Goal: Transaction & Acquisition: Purchase product/service

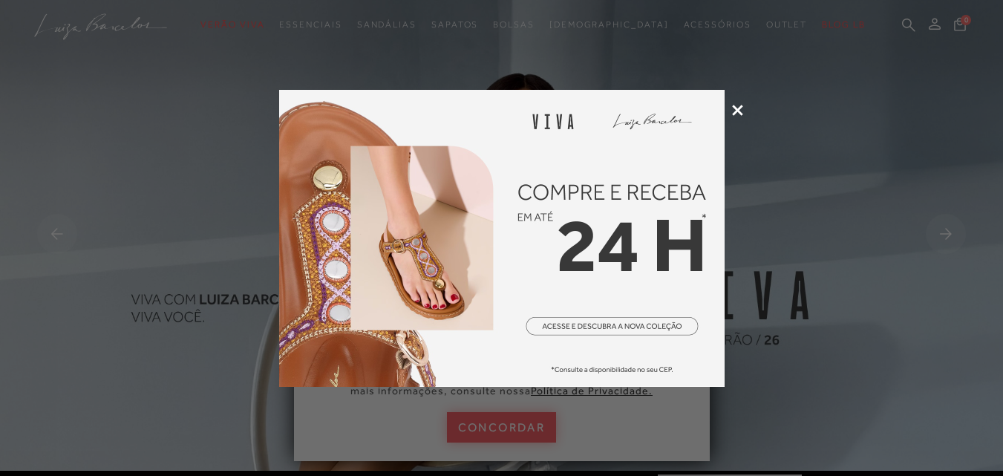
click at [735, 106] on icon at bounding box center [737, 110] width 11 height 11
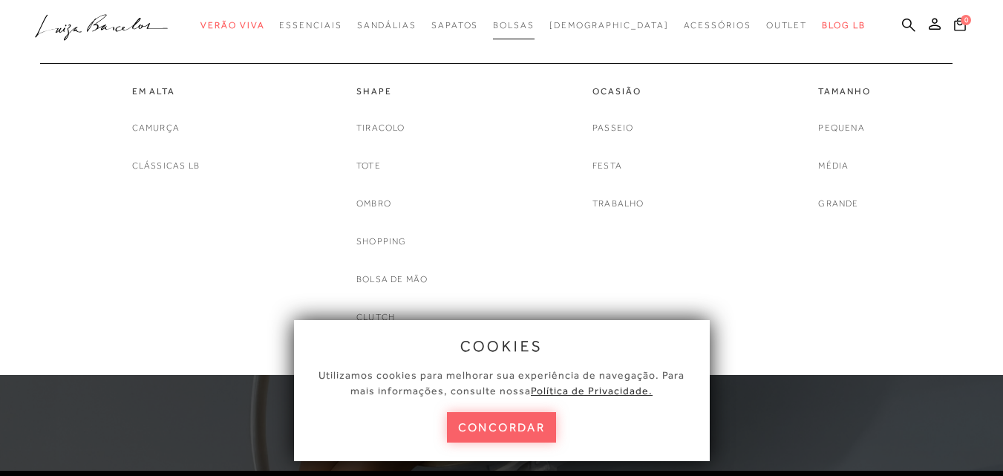
click at [535, 30] on link "Bolsas" at bounding box center [514, 25] width 42 height 27
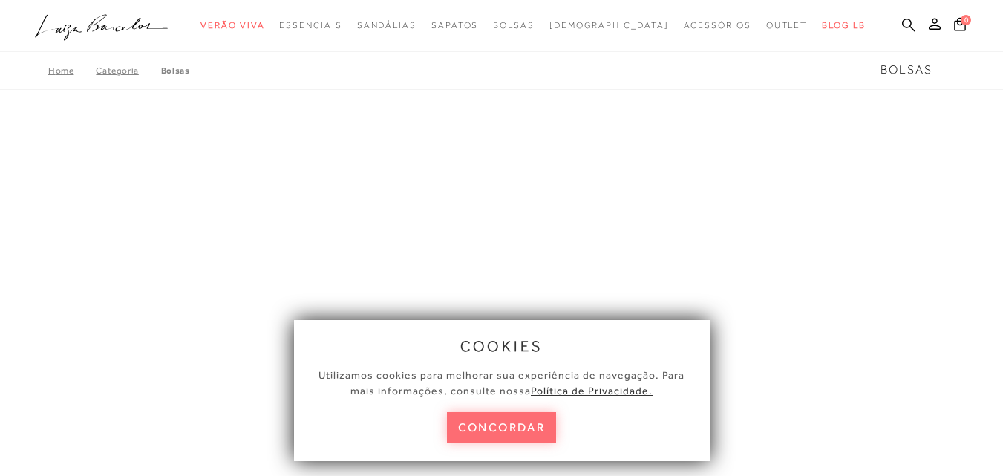
click at [492, 436] on button "concordar" at bounding box center [502, 427] width 110 height 30
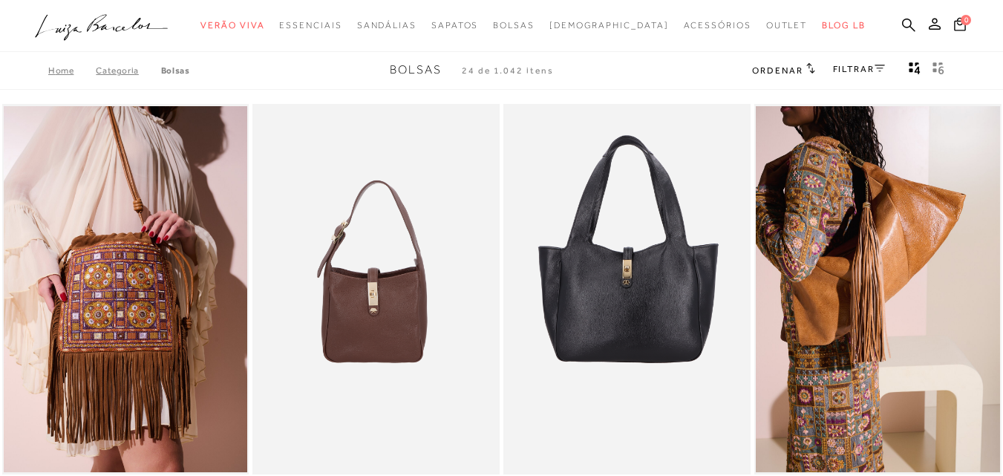
click at [789, 63] on h2 "Ordenar" at bounding box center [783, 69] width 62 height 15
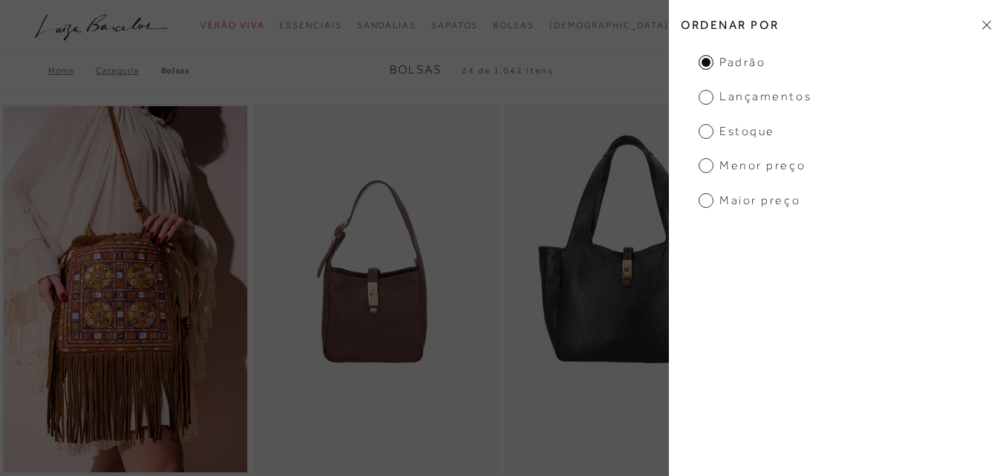
click at [731, 163] on span "Menor preço" at bounding box center [752, 165] width 107 height 16
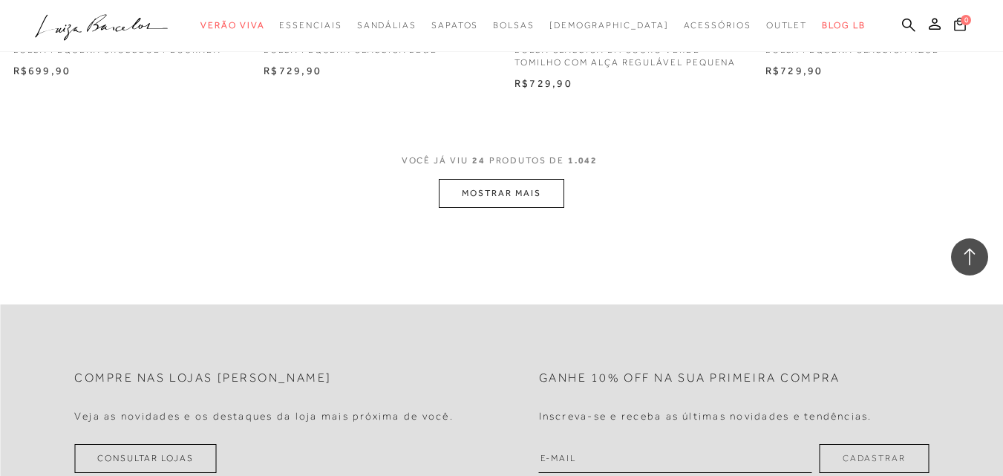
scroll to position [2822, 0]
click at [510, 201] on button "MOSTRAR MAIS" at bounding box center [501, 192] width 125 height 29
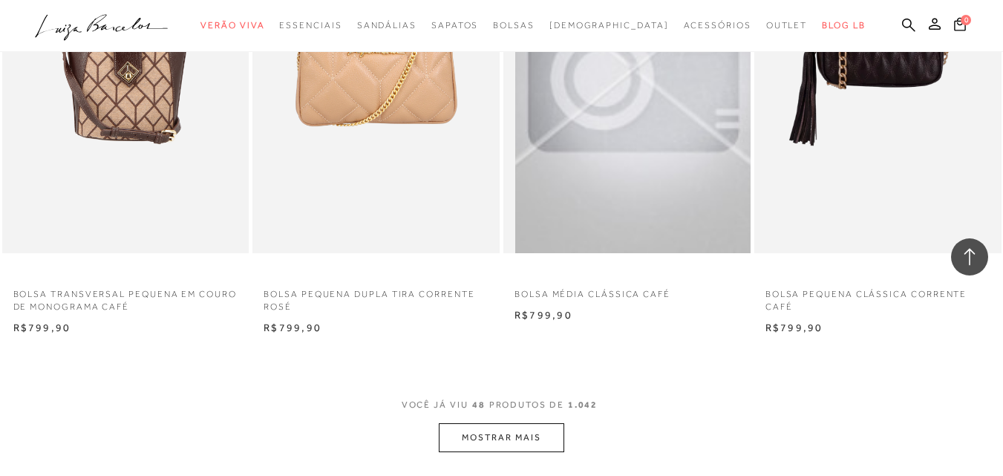
scroll to position [5645, 0]
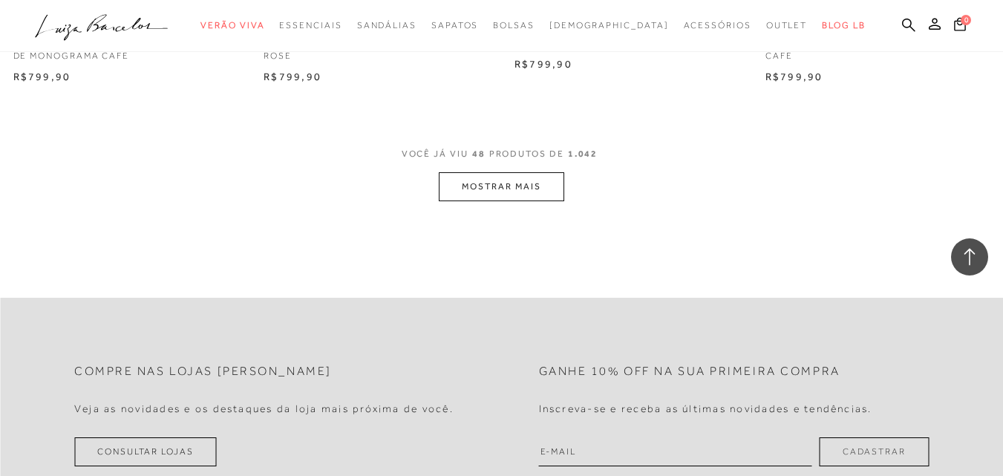
click at [527, 181] on button "MOSTRAR MAIS" at bounding box center [501, 186] width 125 height 29
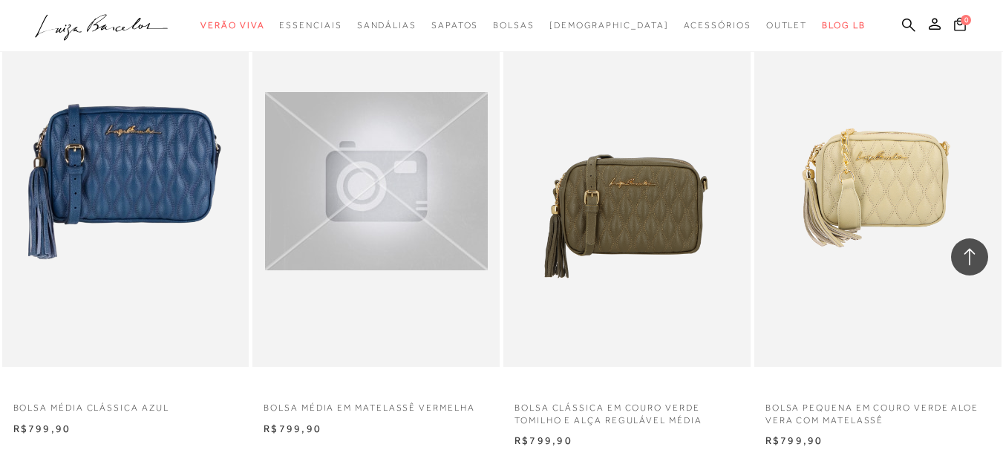
scroll to position [8244, 0]
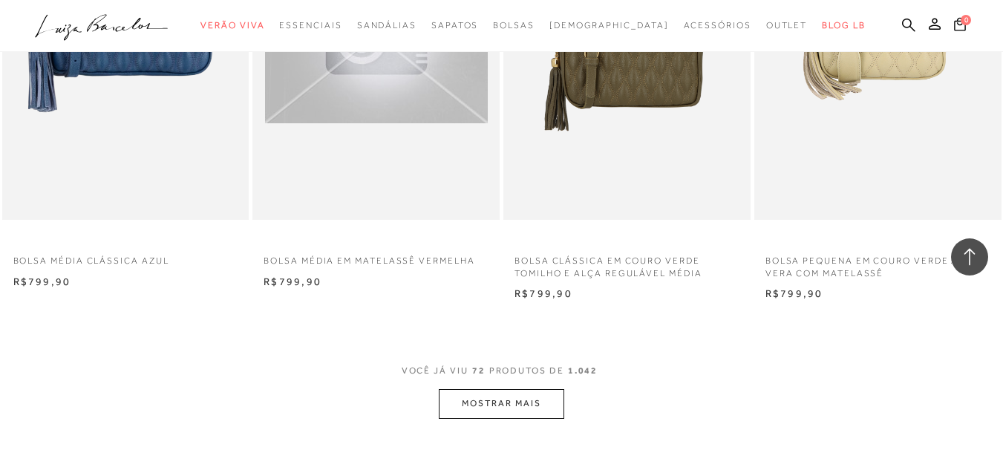
click at [532, 389] on button "MOSTRAR MAIS" at bounding box center [501, 403] width 125 height 29
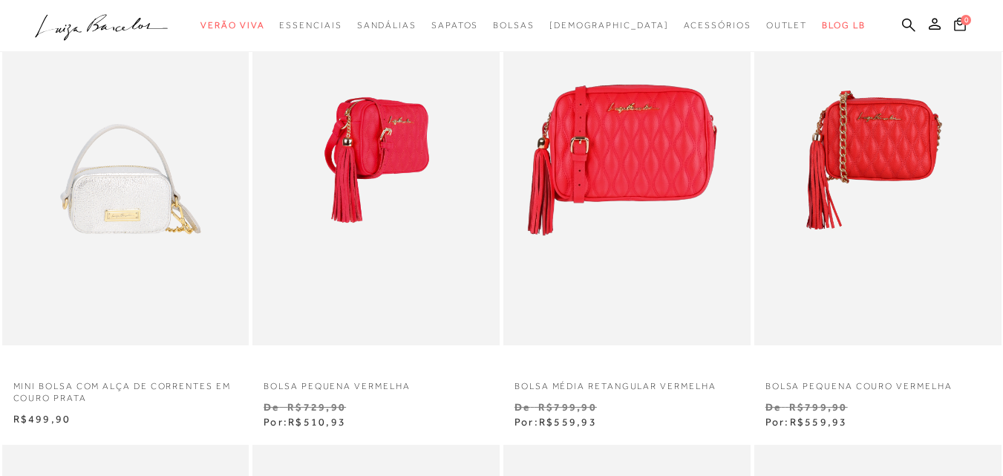
scroll to position [149, 0]
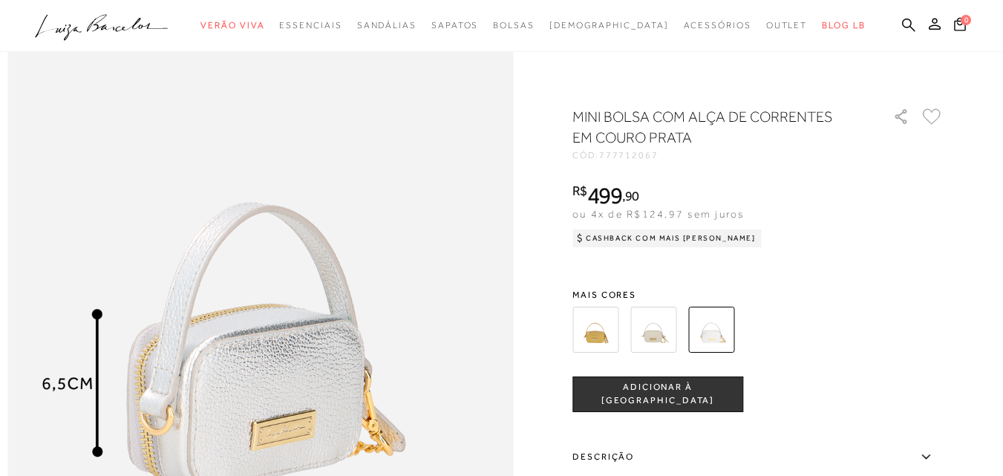
scroll to position [891, 0]
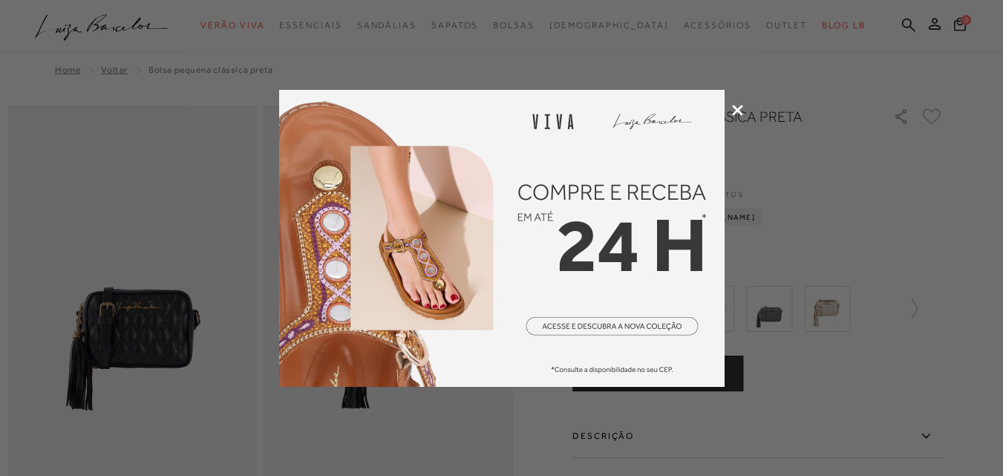
click at [735, 108] on icon at bounding box center [737, 110] width 11 height 11
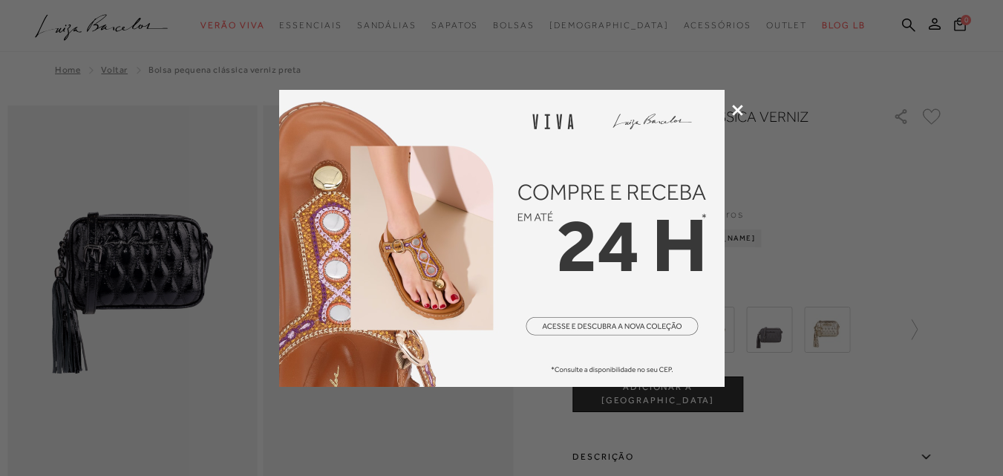
click at [735, 111] on icon at bounding box center [737, 110] width 11 height 11
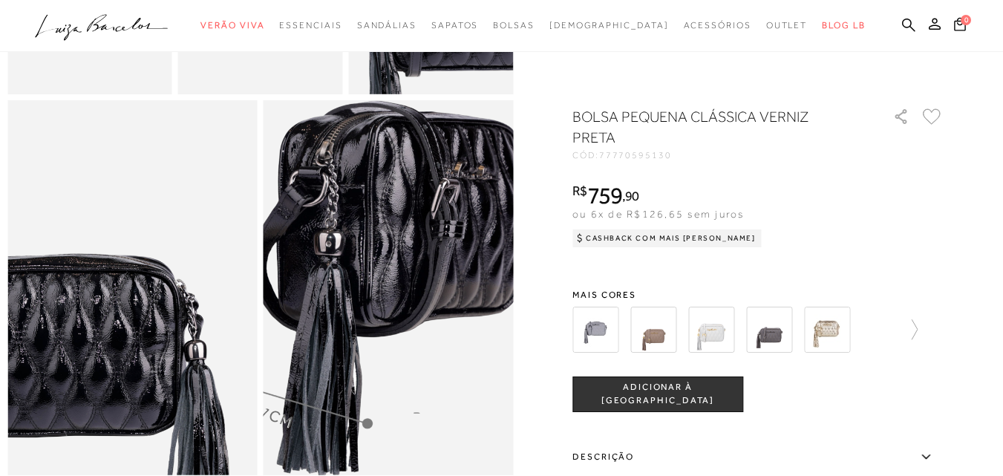
scroll to position [743, 0]
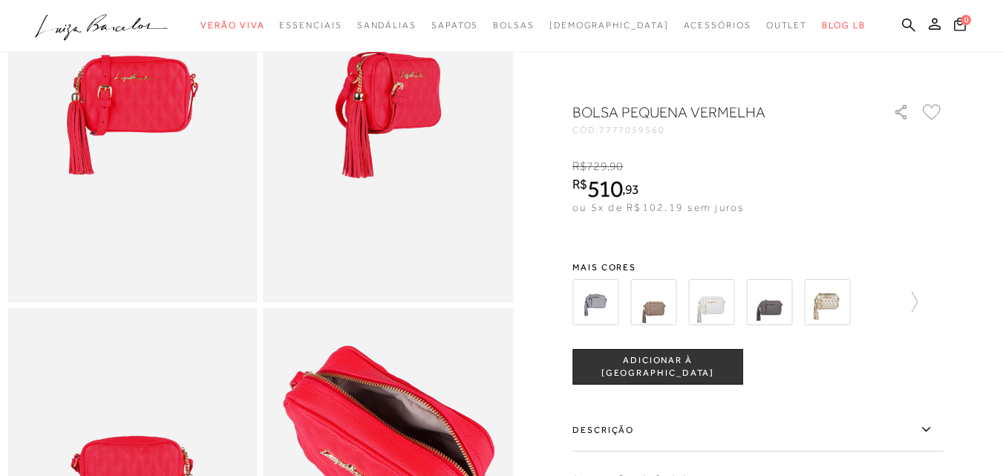
scroll to position [149, 0]
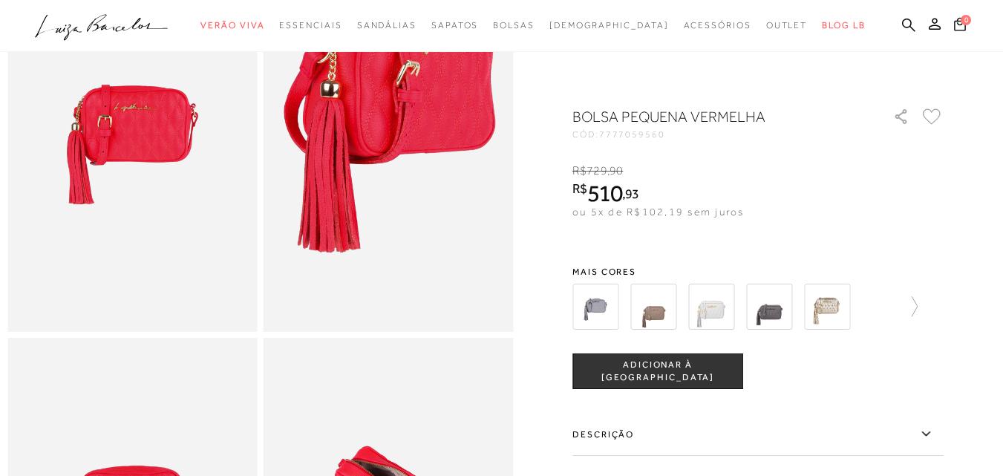
click at [390, 168] on img at bounding box center [390, 125] width 500 height 750
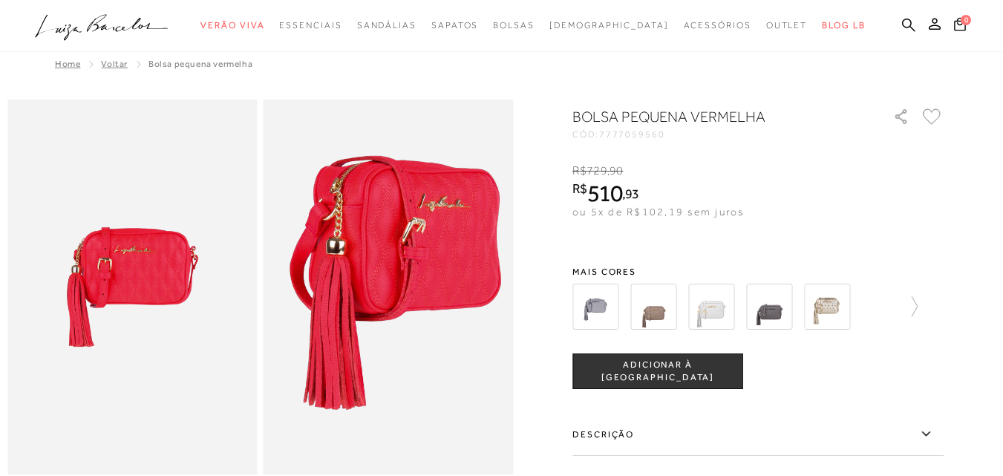
scroll to position [0, 0]
